Goal: Obtain resource: Obtain resource

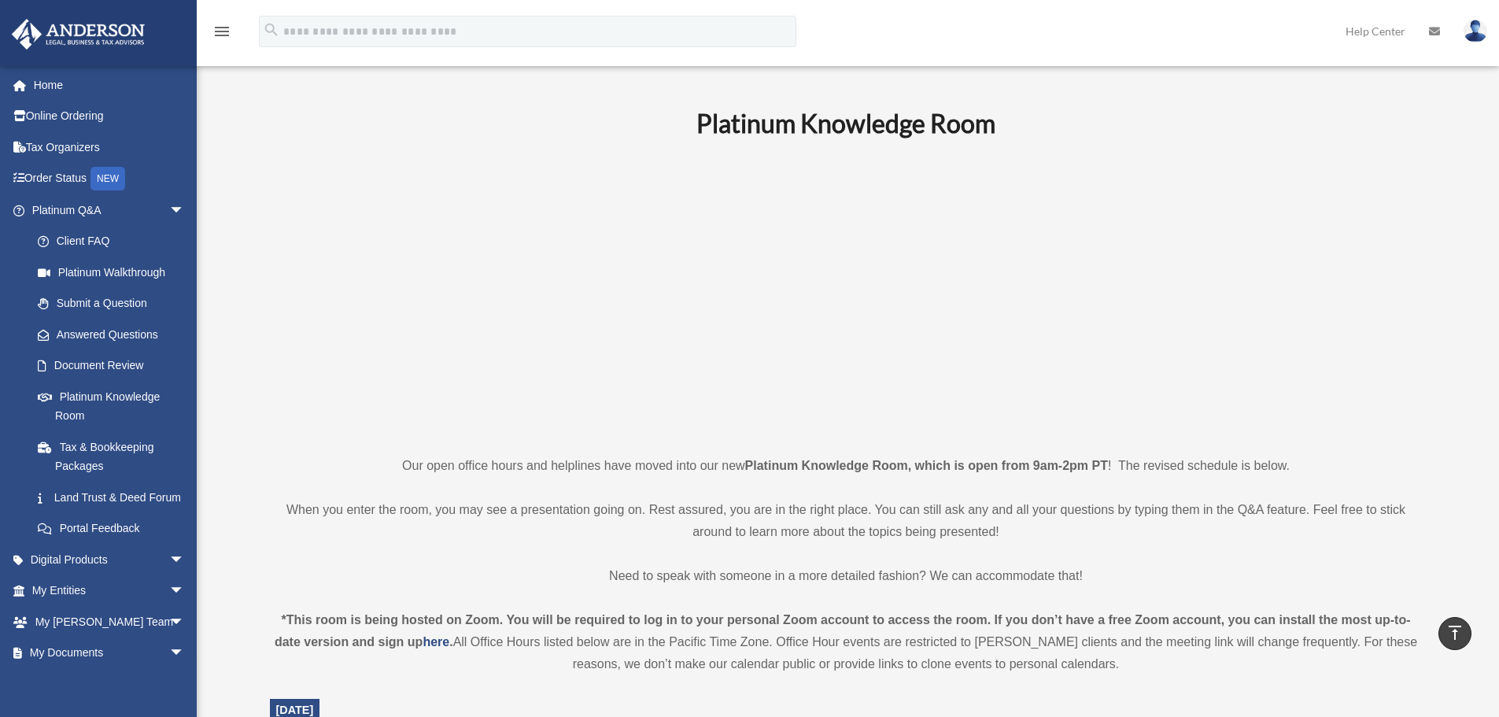
scroll to position [1771, 0]
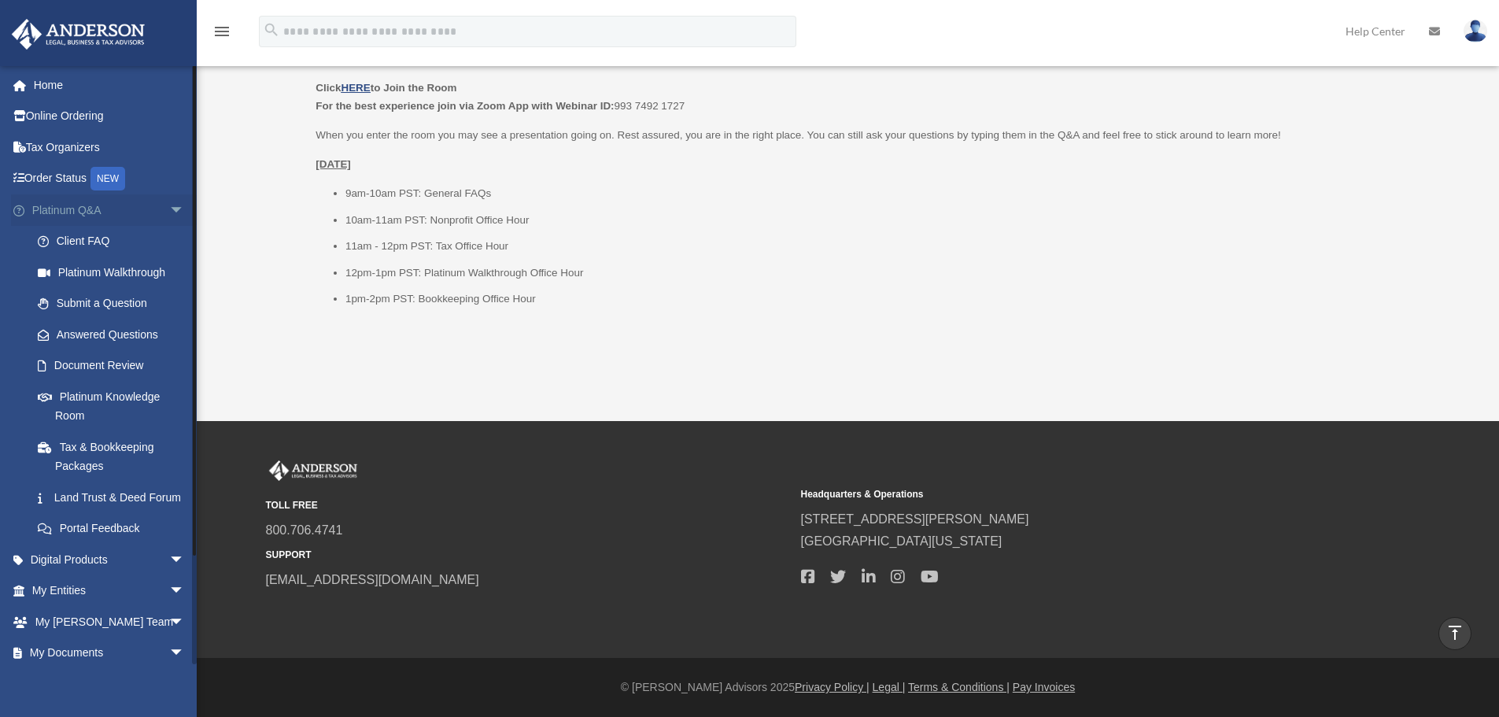
click at [169, 206] on span "arrow_drop_down" at bounding box center [184, 210] width 31 height 32
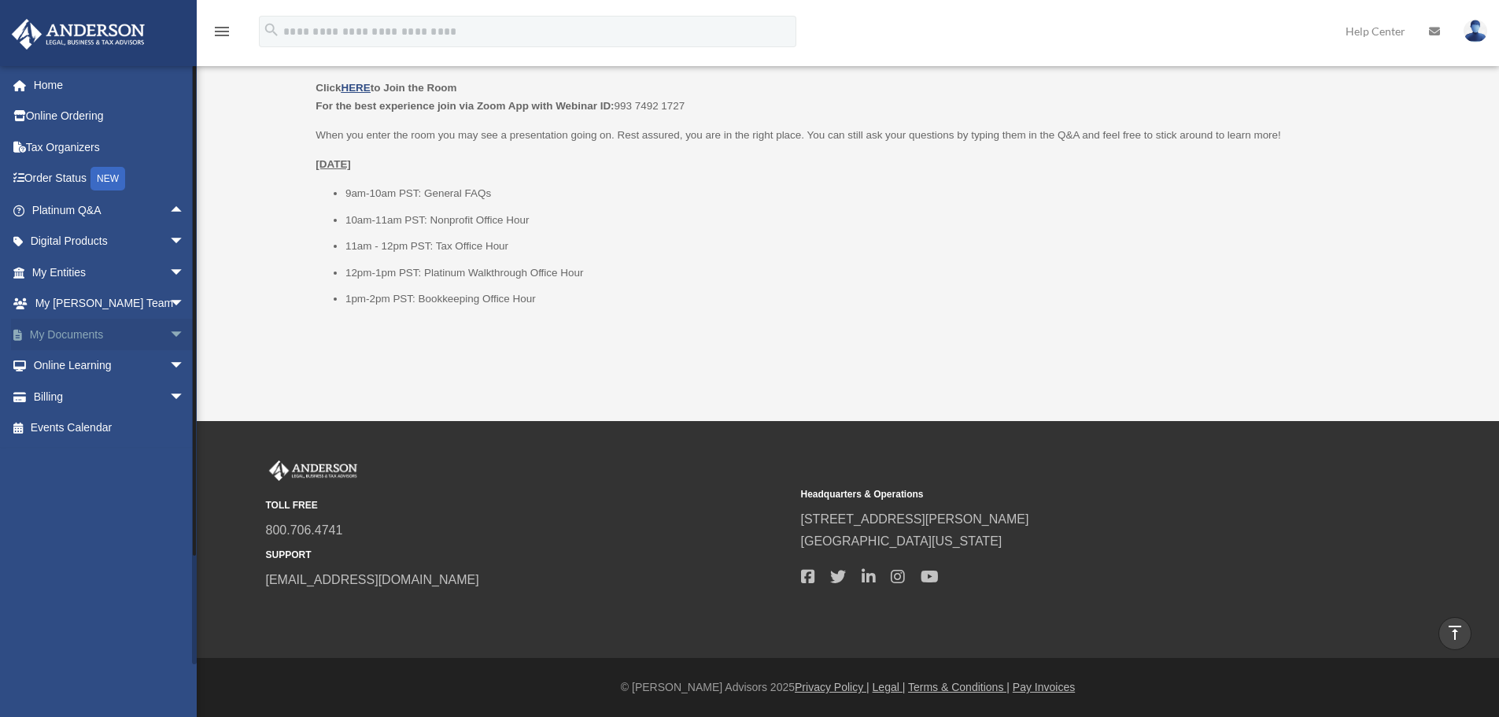
click at [169, 330] on span "arrow_drop_down" at bounding box center [184, 335] width 31 height 32
click at [102, 367] on link "Box" at bounding box center [115, 365] width 186 height 31
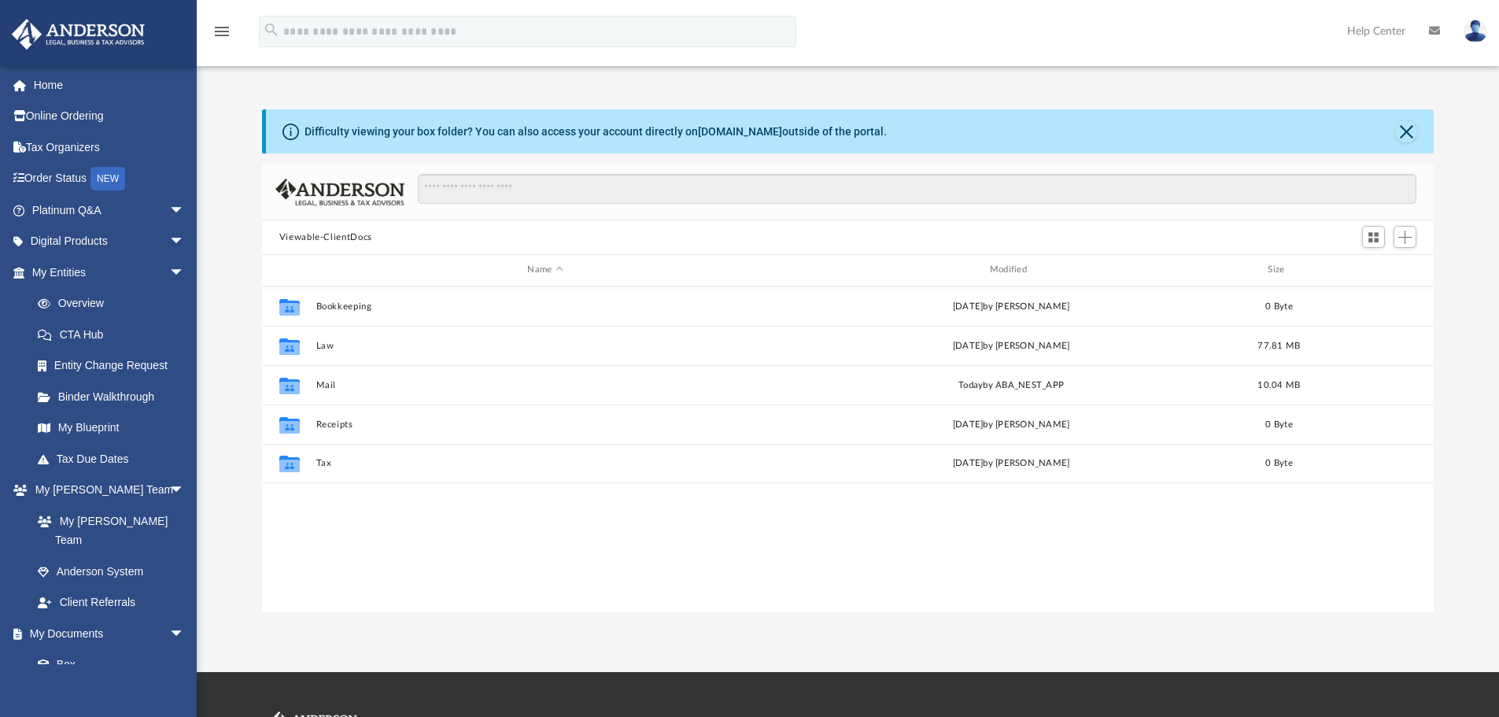
scroll to position [346, 1160]
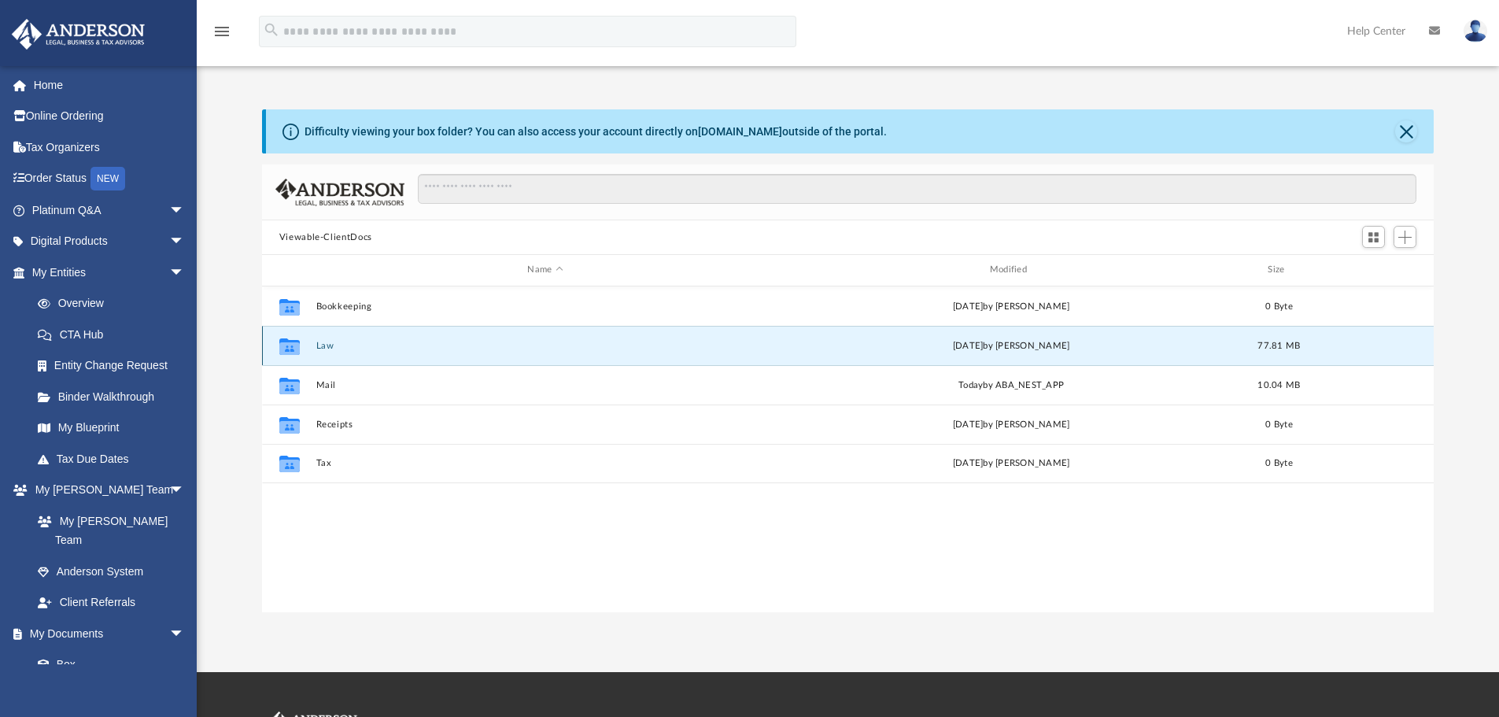
click at [333, 343] on button "Law" at bounding box center [545, 346] width 459 height 10
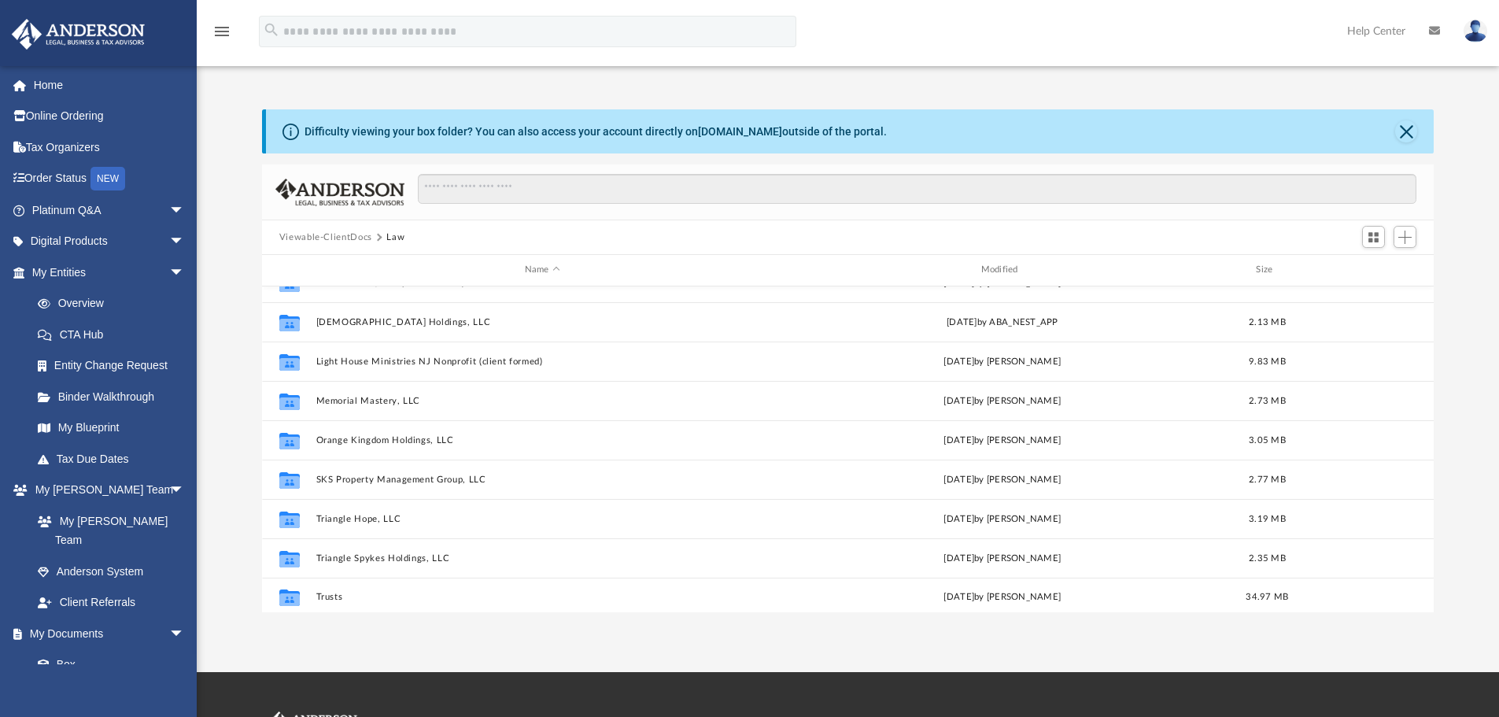
scroll to position [225, 0]
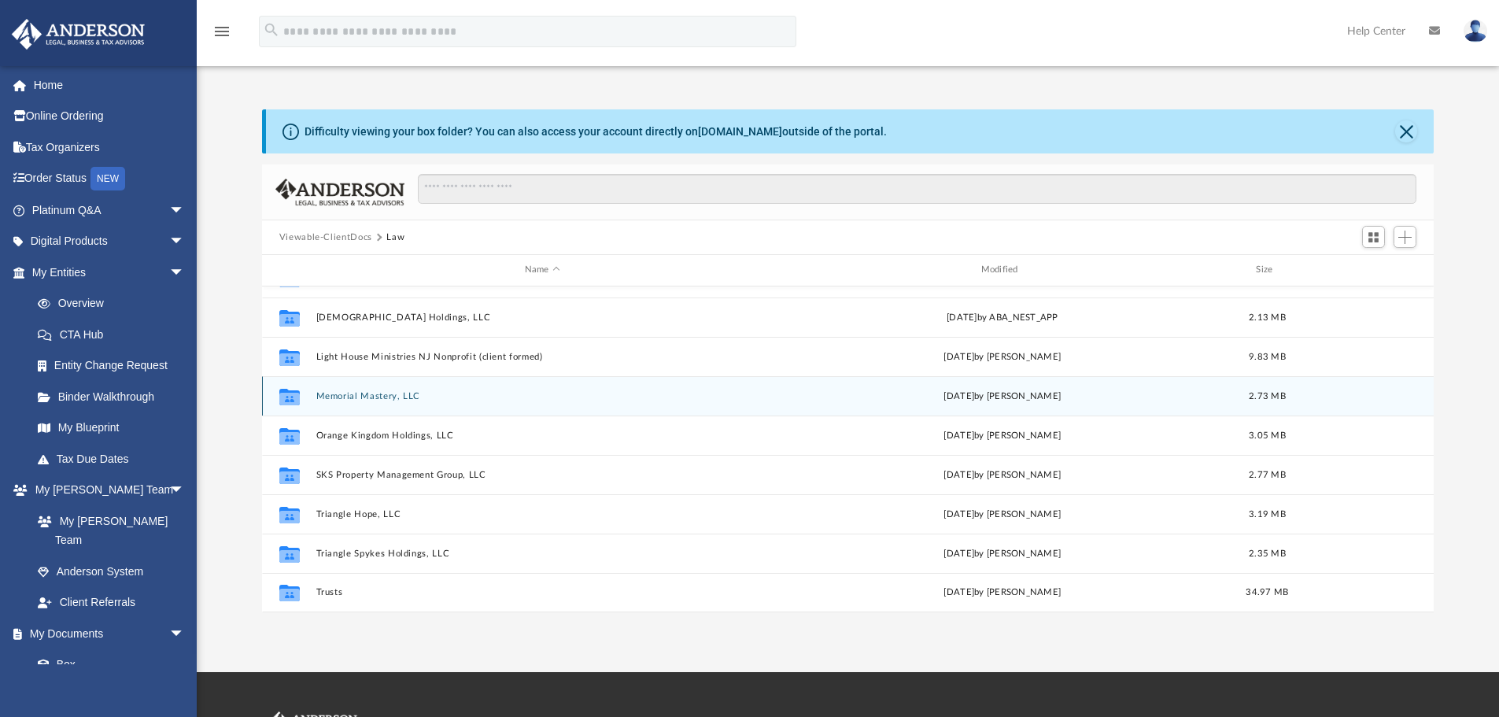
click at [381, 396] on button "Memorial Mastery, LLC" at bounding box center [542, 396] width 453 height 10
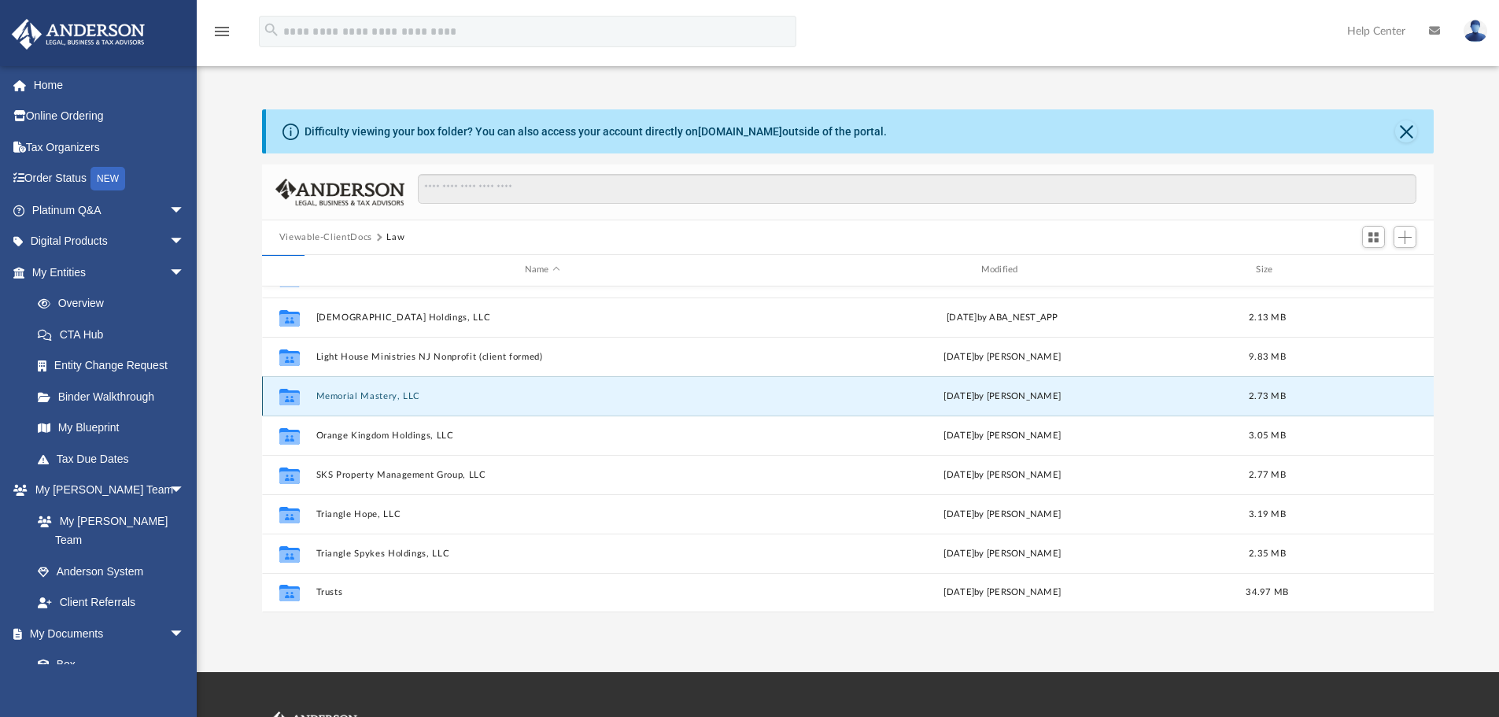
scroll to position [0, 0]
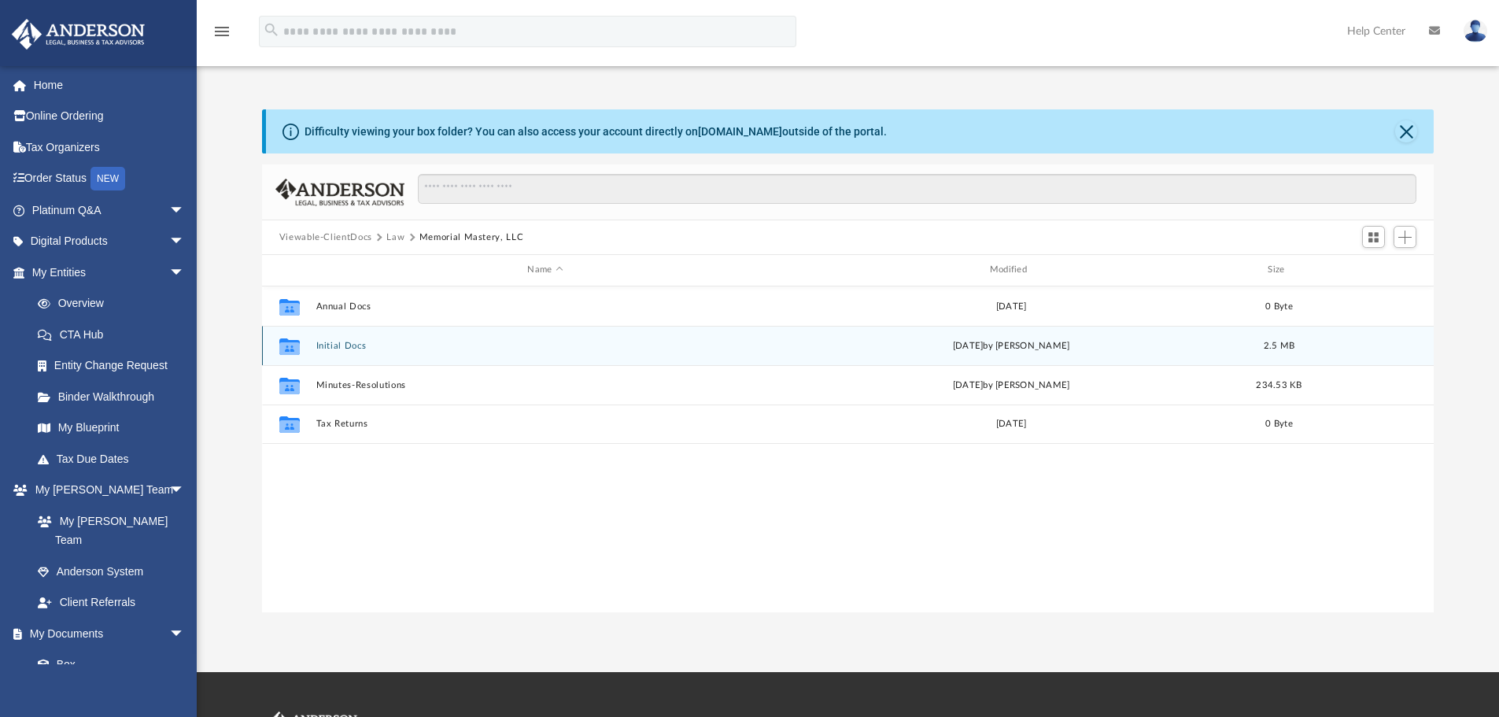
click at [336, 350] on button "Initial Docs" at bounding box center [545, 346] width 459 height 10
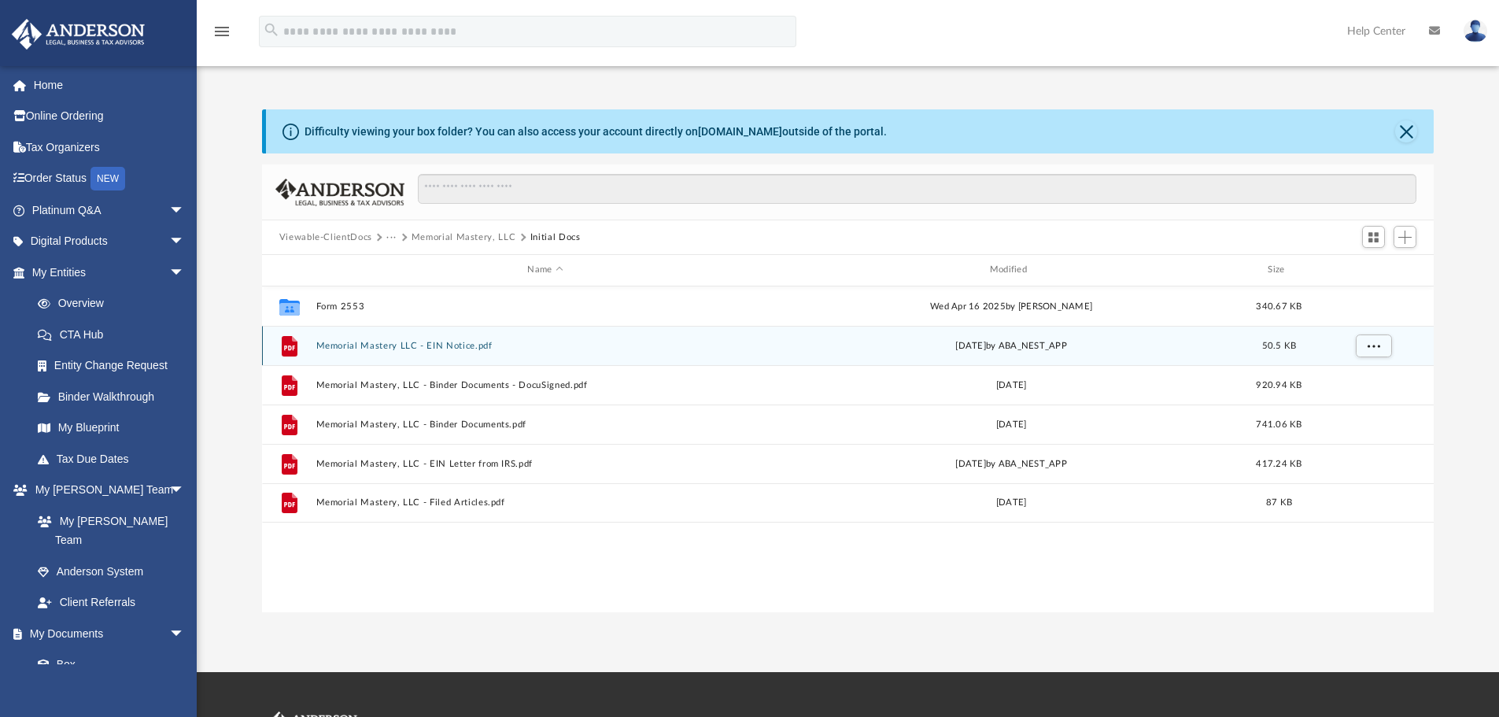
click at [354, 345] on button "Memorial Mastery LLC - EIN Notice.pdf" at bounding box center [545, 346] width 459 height 10
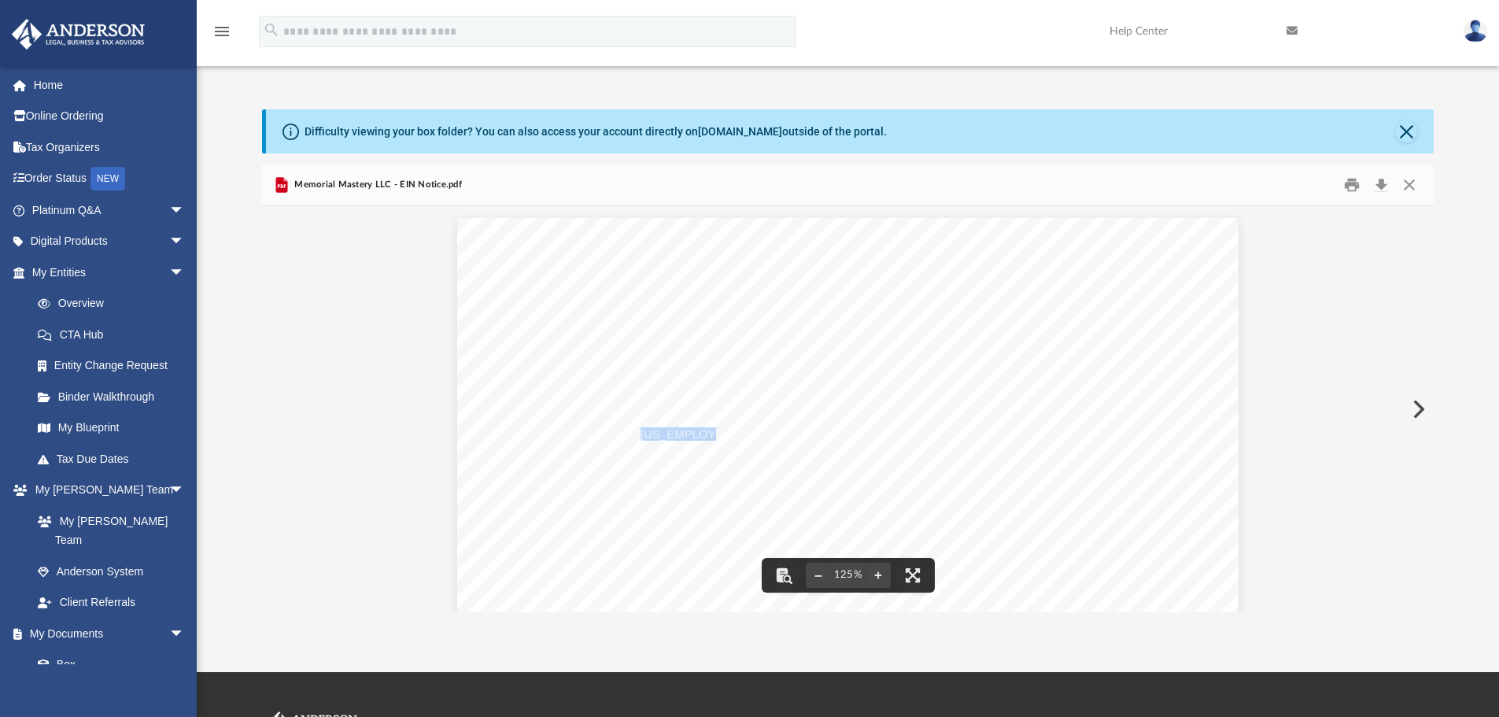
drag, startPoint x: 635, startPoint y: 433, endPoint x: 697, endPoint y: 433, distance: 62.2
click at [697, 433] on span "33-3966655" at bounding box center [766, 435] width 252 height 12
